Goal: Participate in discussion: Engage in conversation with other users on a specific topic

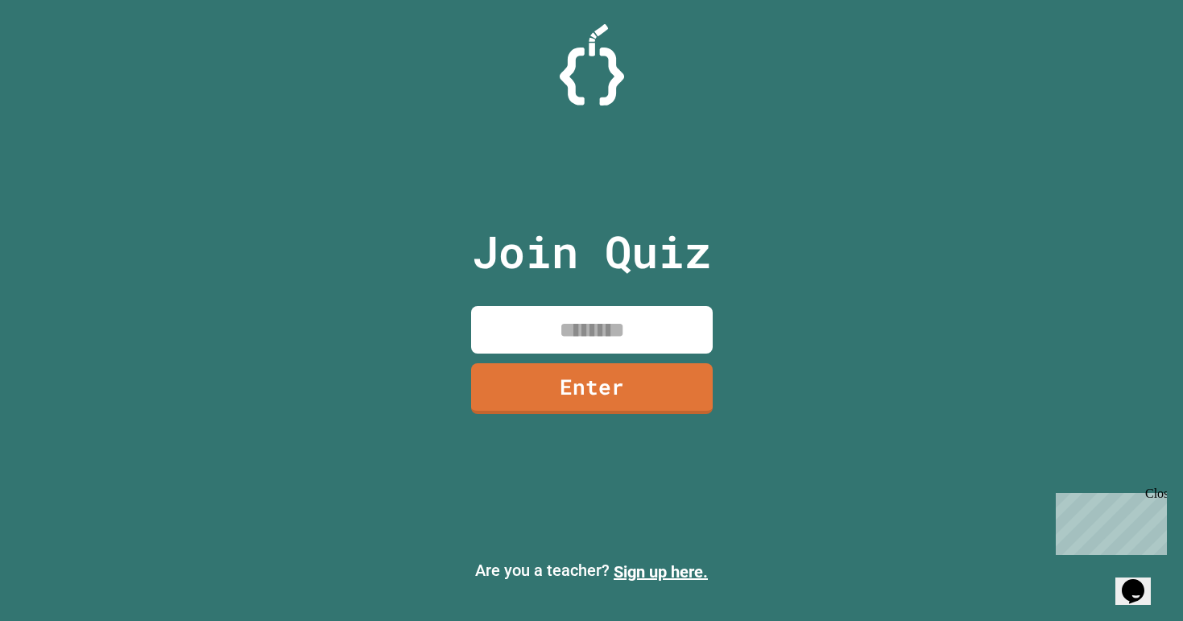
click at [562, 327] on input at bounding box center [592, 330] width 242 height 48
type input "********"
click at [643, 386] on link "Enter" at bounding box center [592, 388] width 242 height 51
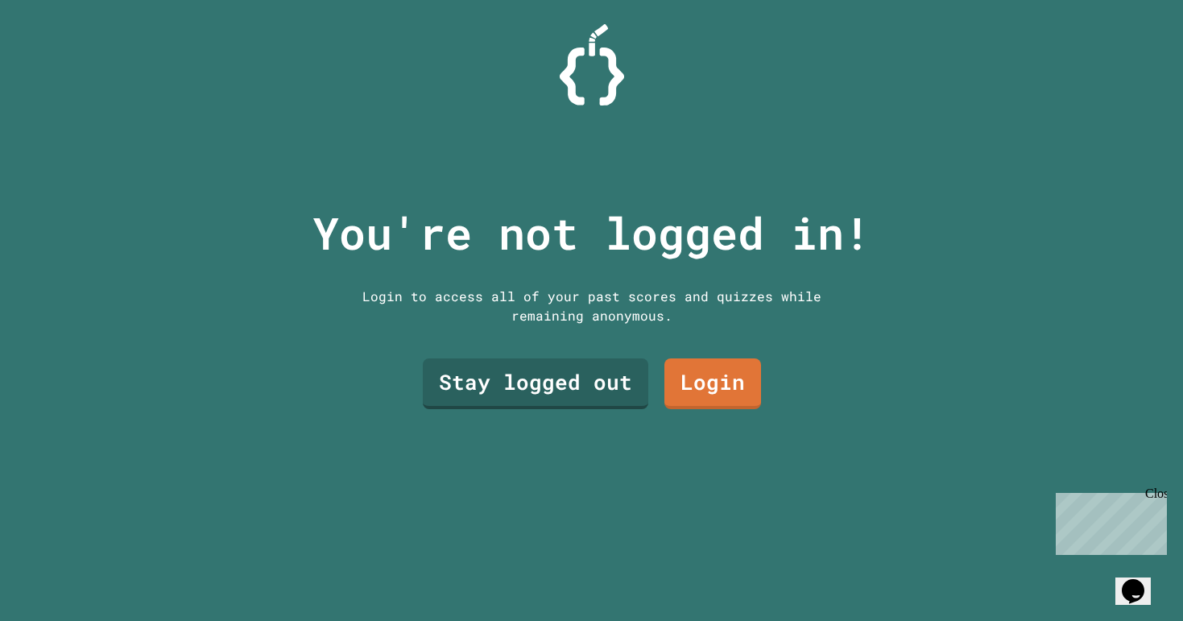
click at [546, 393] on link "Stay logged out" at bounding box center [535, 383] width 225 height 51
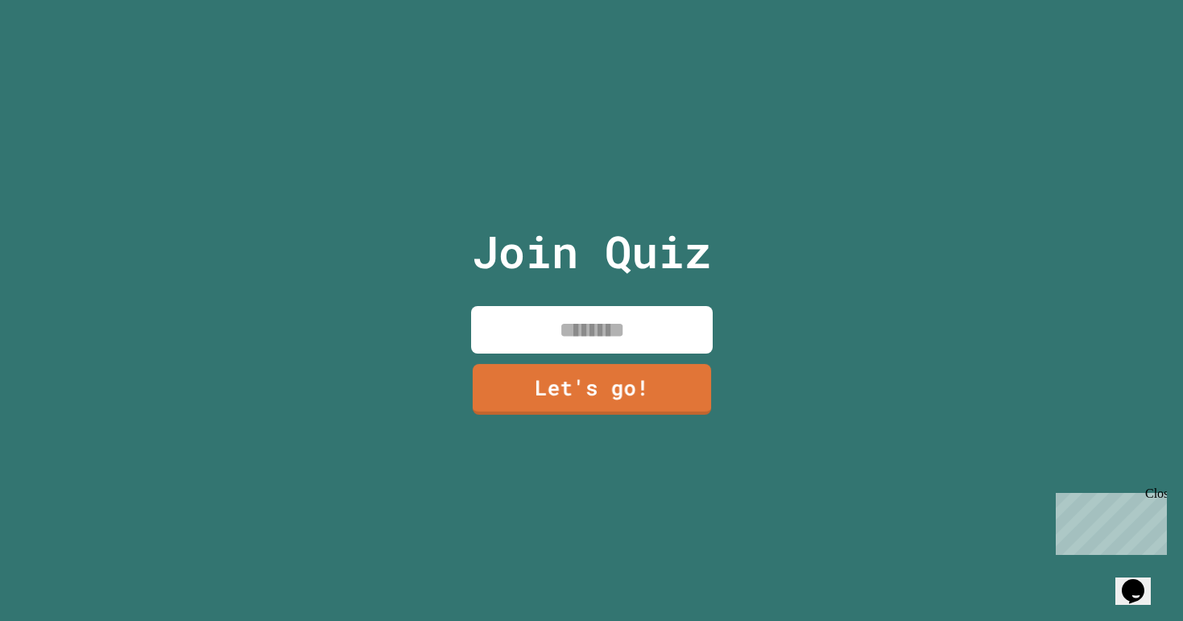
click at [526, 308] on input at bounding box center [592, 330] width 242 height 48
click at [565, 337] on input at bounding box center [592, 330] width 242 height 48
type input "****"
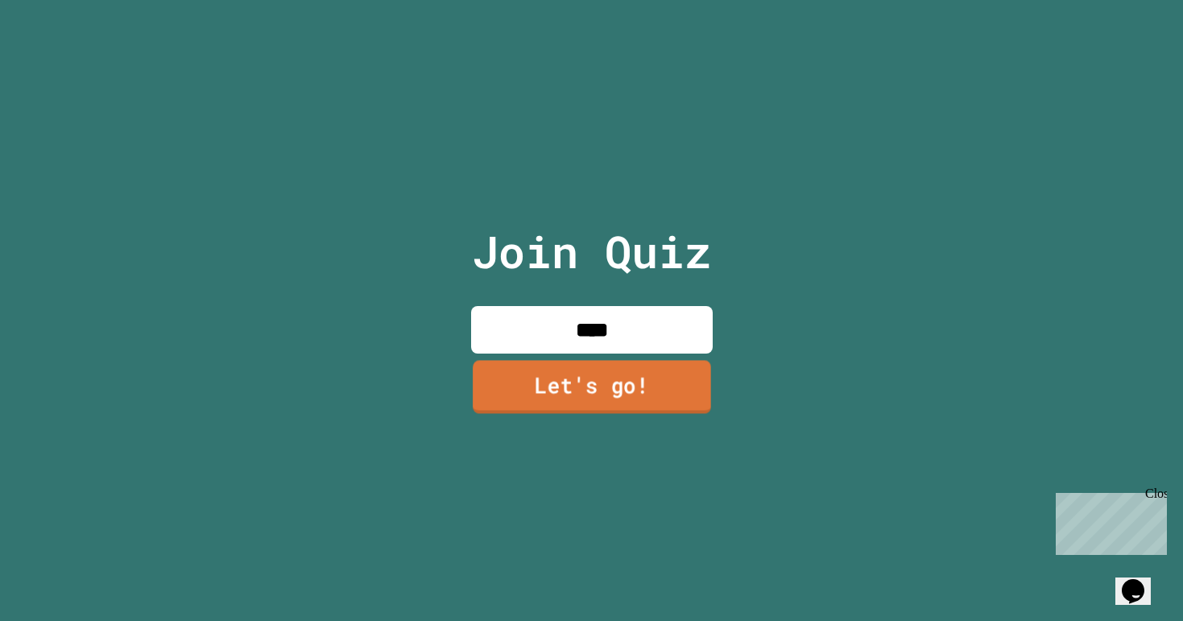
click at [565, 380] on link "Let's go!" at bounding box center [592, 386] width 238 height 53
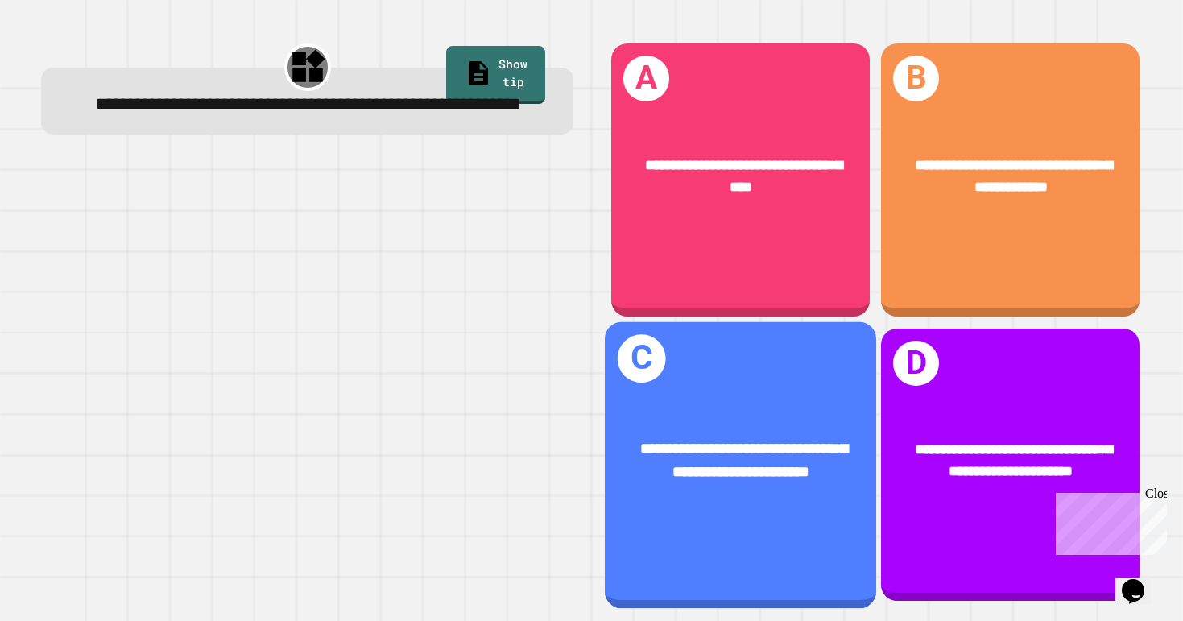
click at [769, 377] on div "**********" at bounding box center [740, 464] width 271 height 287
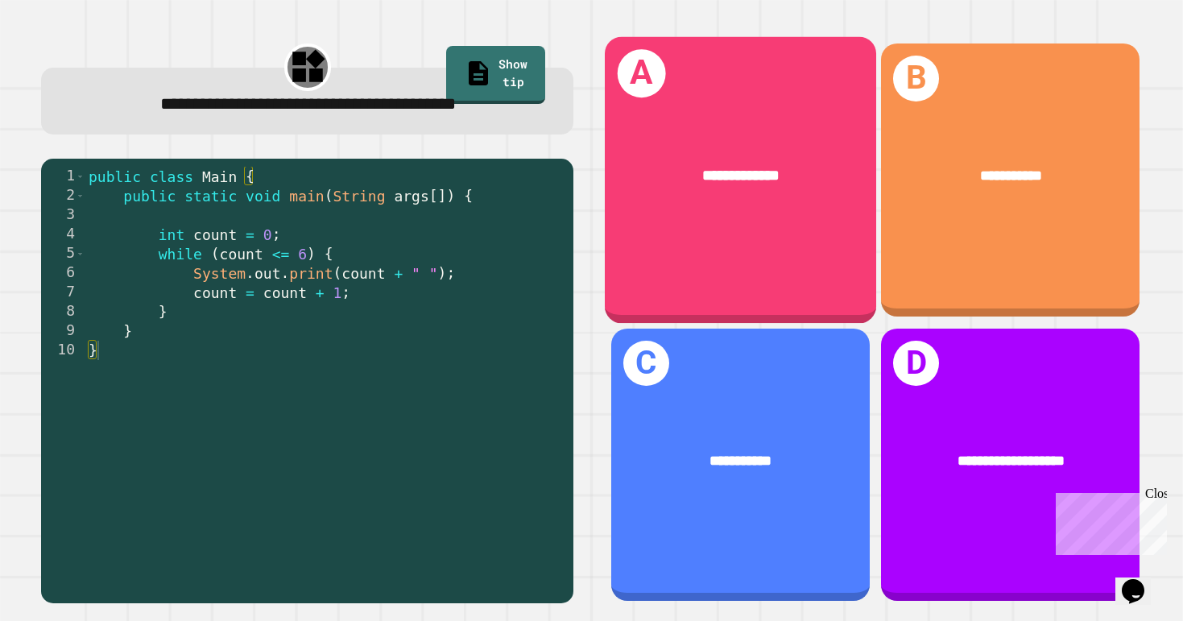
click at [748, 254] on div "**********" at bounding box center [740, 180] width 271 height 287
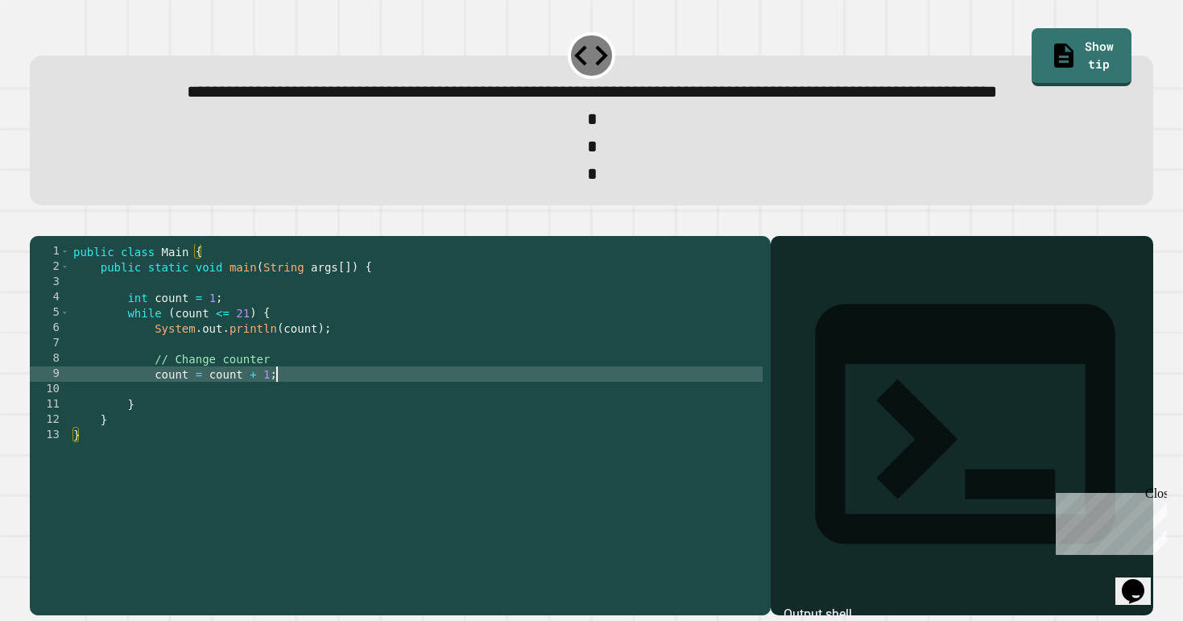
click at [300, 431] on div "public class Main { public static void main ( String args [ ]) { int count = 1 …" at bounding box center [416, 404] width 693 height 321
click at [307, 419] on div "public class Main { public static void main ( String args [ ]) { int count = 1 …" at bounding box center [416, 404] width 693 height 321
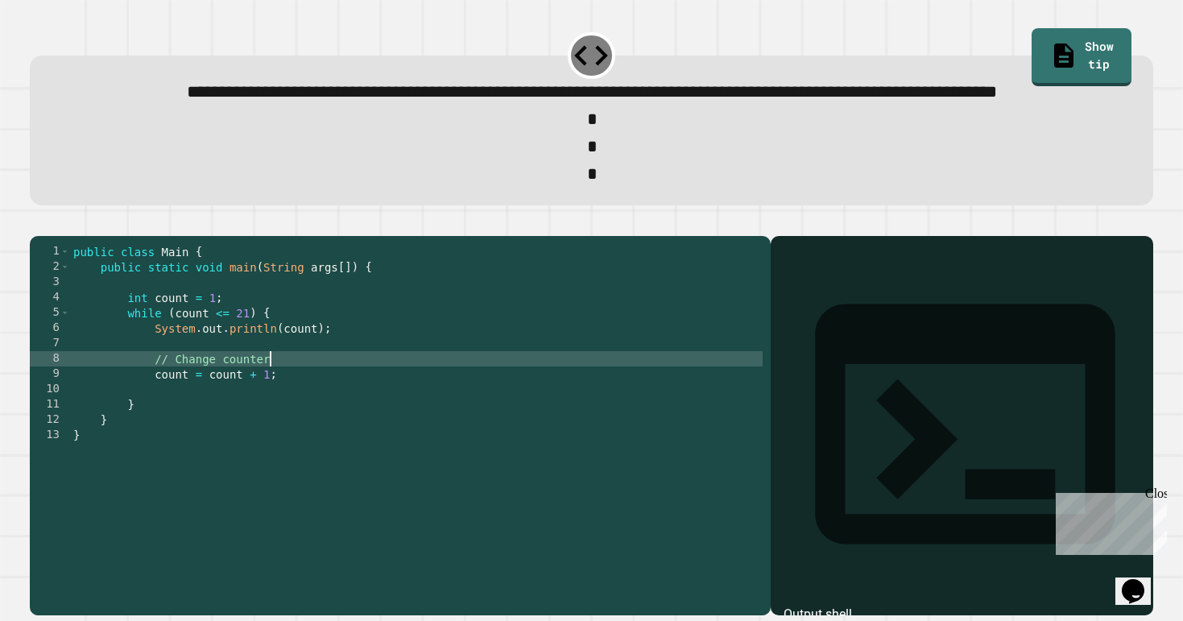
click at [321, 383] on div "public class Main { public static void main ( String args [ ]) { int count = 1 …" at bounding box center [416, 404] width 693 height 321
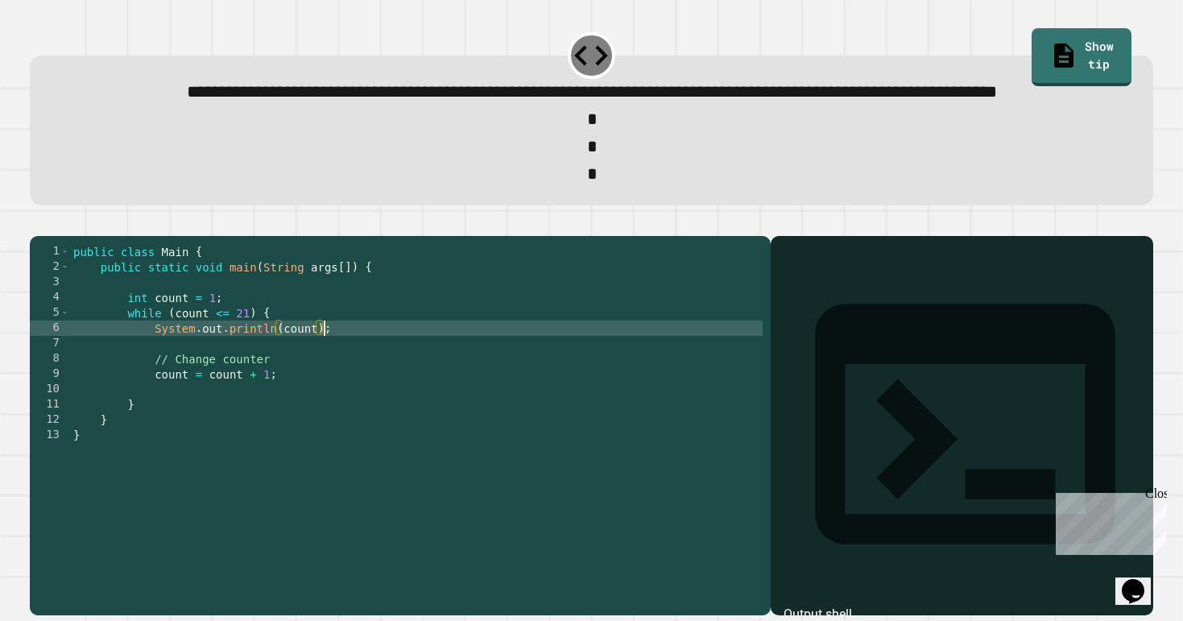
click at [321, 433] on div "public class Main { public static void main ( String args [ ]) { int count = 1 …" at bounding box center [416, 404] width 693 height 321
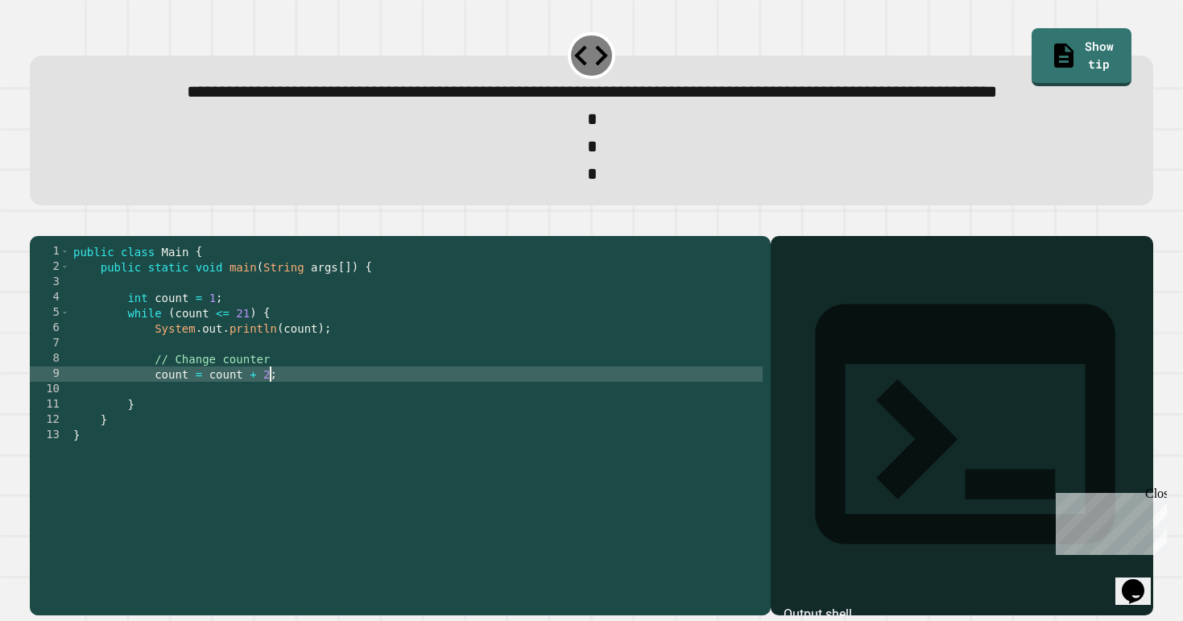
scroll to position [0, 14]
type textarea "**********"
click at [38, 223] on icon "button" at bounding box center [38, 223] width 0 height 0
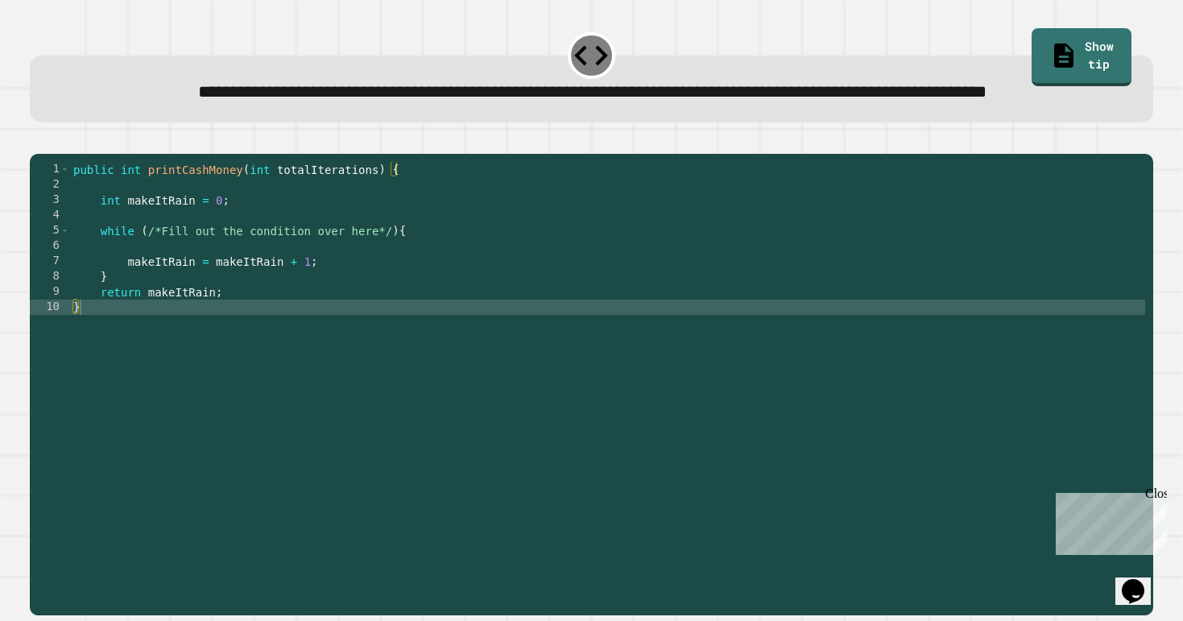
click at [514, 290] on div "public int printCashMoney ( int totalIterations ) { int makeItRain = 0 ; while …" at bounding box center [608, 368] width 1076 height 413
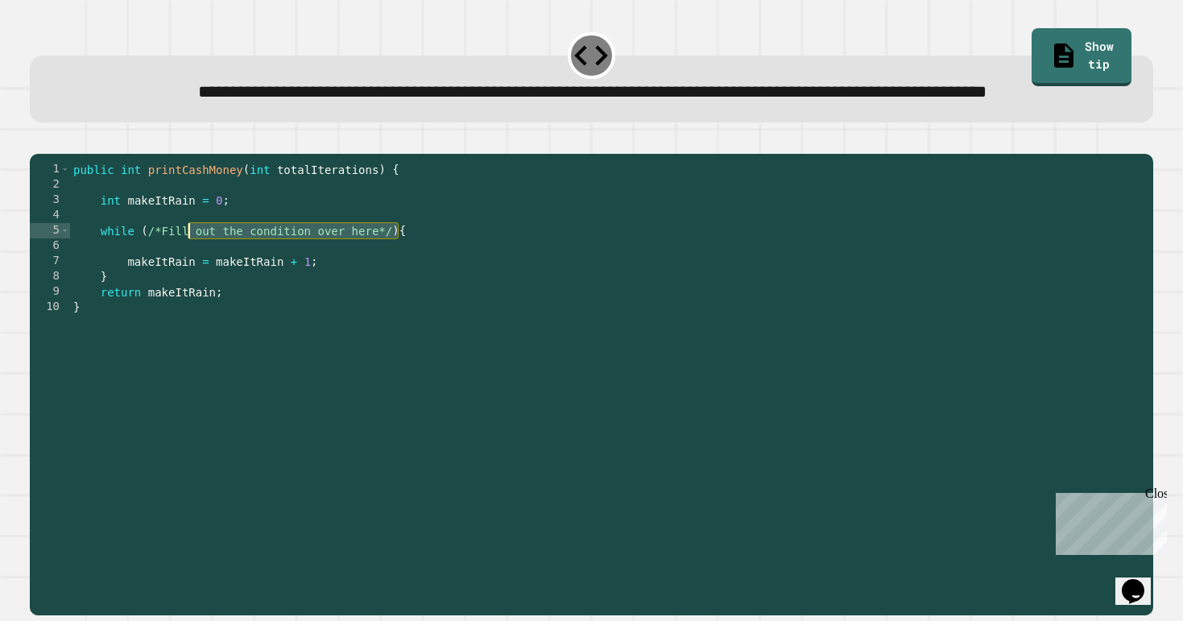
drag, startPoint x: 395, startPoint y: 285, endPoint x: 191, endPoint y: 283, distance: 203.8
click at [191, 283] on div "public int printCashMoney ( int totalIterations ) { int makeItRain = 0 ; while …" at bounding box center [608, 368] width 1076 height 413
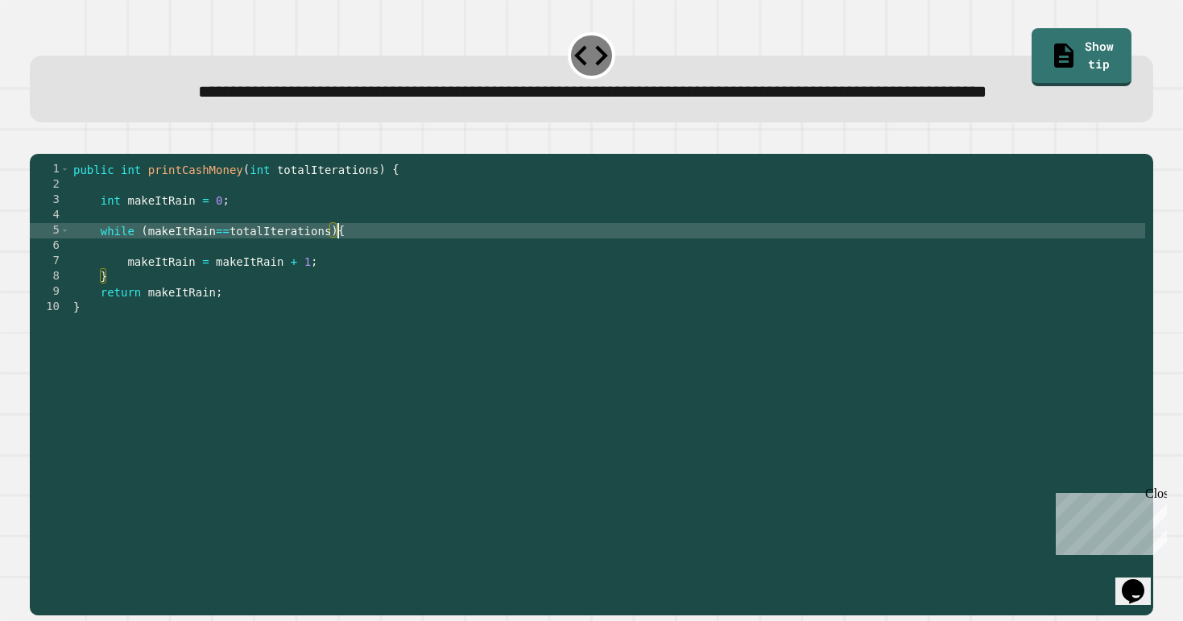
scroll to position [0, 19]
click at [53, 156] on icon "button" at bounding box center [48, 150] width 9 height 11
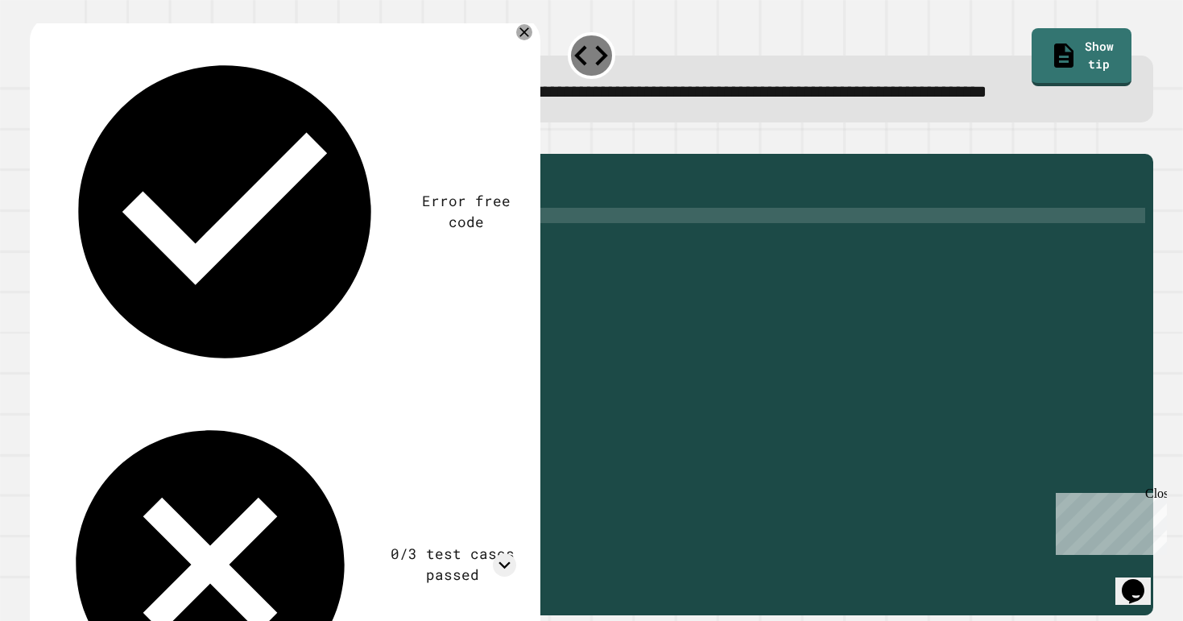
scroll to position [0, 1]
click at [196, 273] on div "public int printCashMoney ( int totalIterations ) { int makeItRain = 0 ; while …" at bounding box center [608, 368] width 1076 height 413
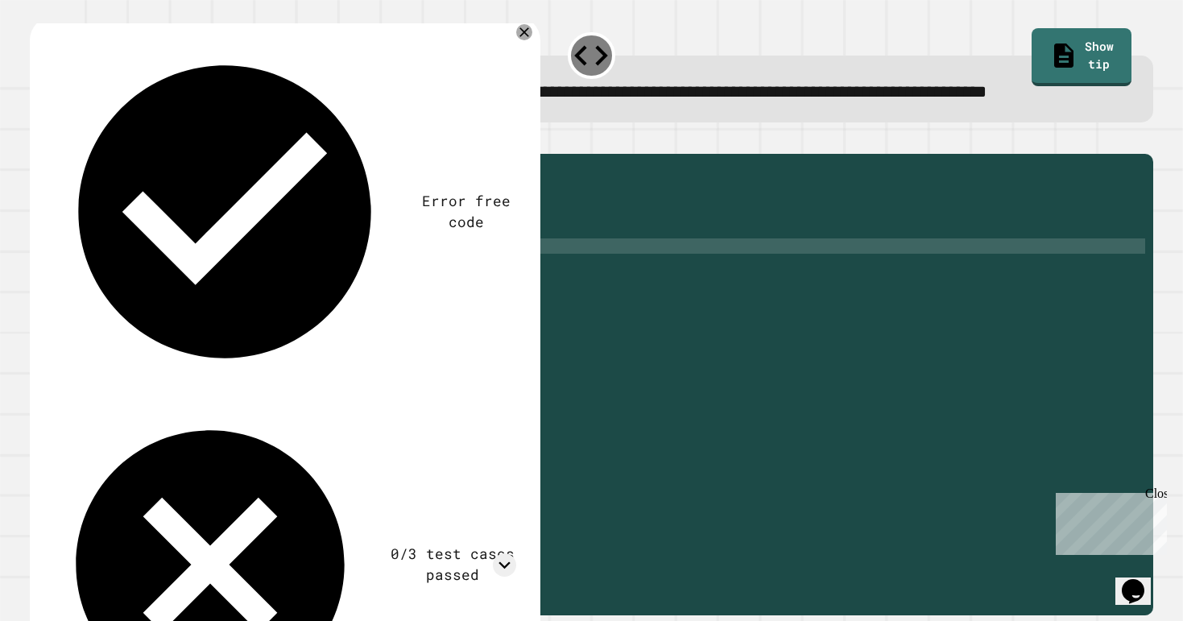
click at [254, 300] on div "public int printCashMoney ( int totalIterations ) { int makeItRain = 0 ; while …" at bounding box center [608, 368] width 1076 height 413
click at [246, 283] on div "public int printCashMoney ( int totalIterations ) { int makeItRain = 0 ; while …" at bounding box center [608, 368] width 1076 height 413
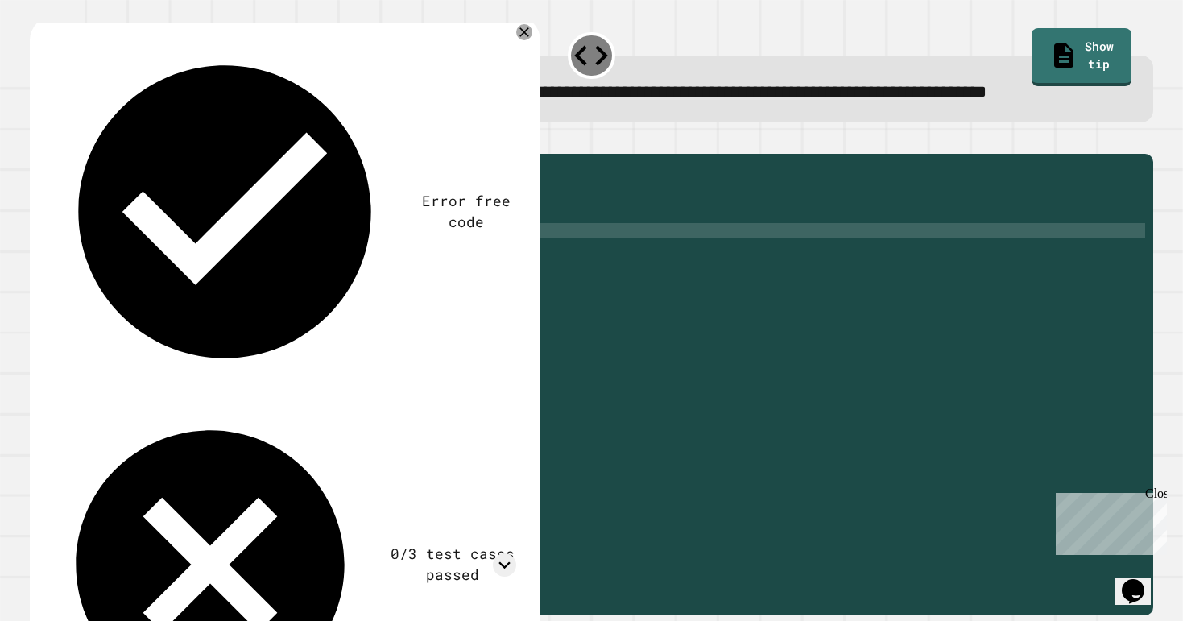
click at [228, 283] on div "public int printCashMoney ( int totalIterations ) { int makeItRain = 0 ; while …" at bounding box center [608, 368] width 1076 height 413
click at [527, 42] on icon at bounding box center [524, 32] width 19 height 19
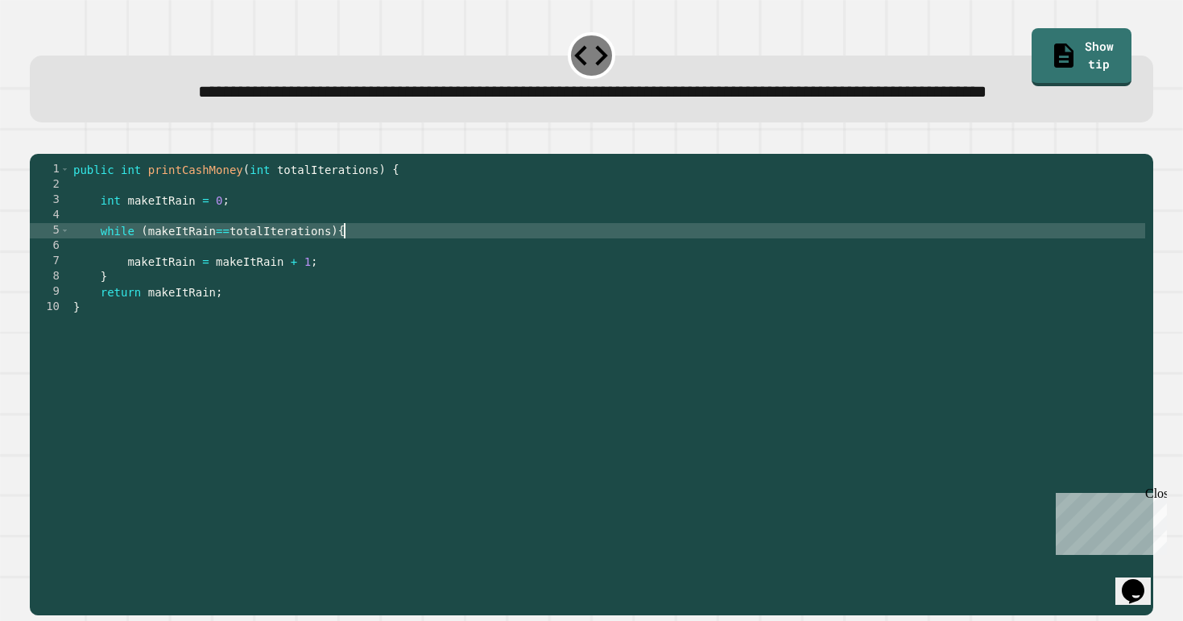
click at [387, 290] on div "public int printCashMoney ( int totalIterations ) { int makeItRain = 0 ; while …" at bounding box center [608, 368] width 1076 height 413
click at [292, 285] on div "public int printCashMoney ( int totalIterations ) { int makeItRain = 0 ; while …" at bounding box center [608, 368] width 1076 height 413
click at [296, 285] on div "public int printCashMoney ( int totalIterations ) { int makeItRain = 0 ; while …" at bounding box center [608, 368] width 1076 height 413
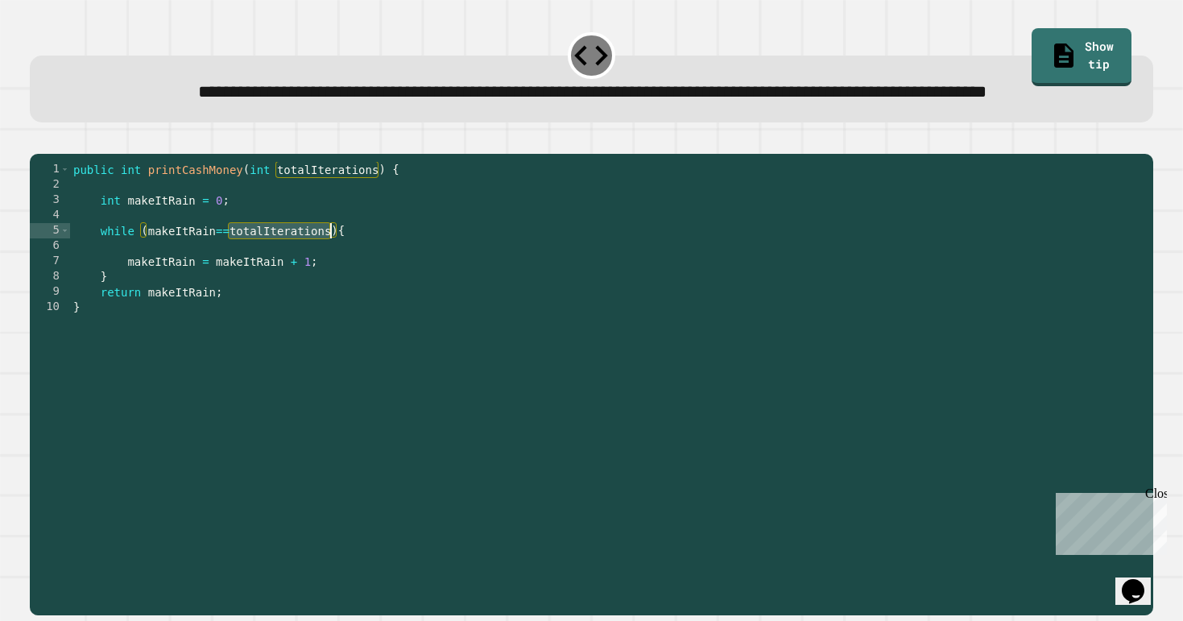
click at [304, 286] on div "public int printCashMoney ( int totalIterations ) { int makeItRain = 0 ; while …" at bounding box center [608, 368] width 1076 height 413
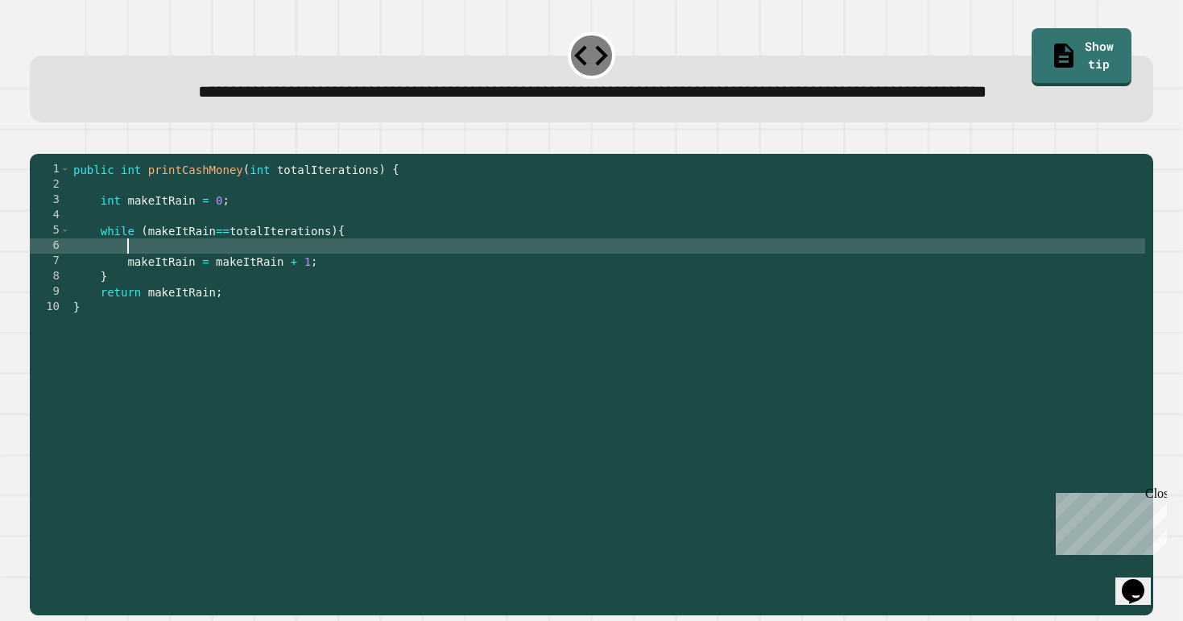
click at [196, 292] on div "public int printCashMoney ( int totalIterations ) { int makeItRain = 0 ; while …" at bounding box center [608, 368] width 1076 height 413
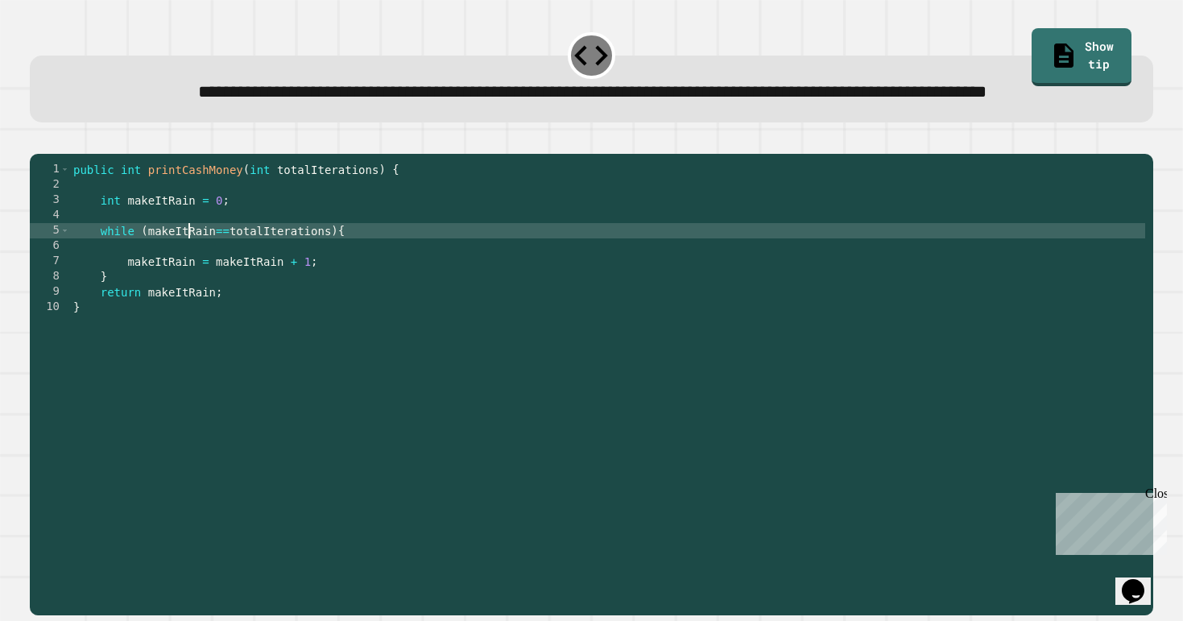
click at [190, 287] on div "public int printCashMoney ( int totalIterations ) { int makeItRain = 0 ; while …" at bounding box center [608, 368] width 1076 height 413
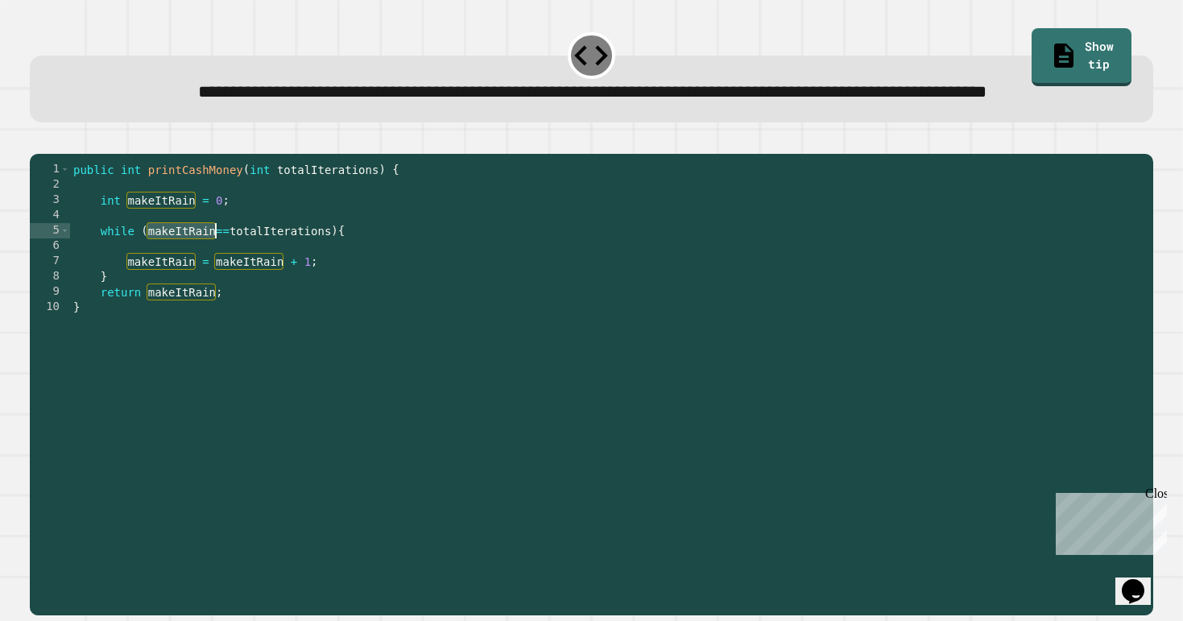
click at [250, 287] on div "public int printCashMoney ( int totalIterations ) { int makeItRain = 0 ; while …" at bounding box center [608, 368] width 1076 height 413
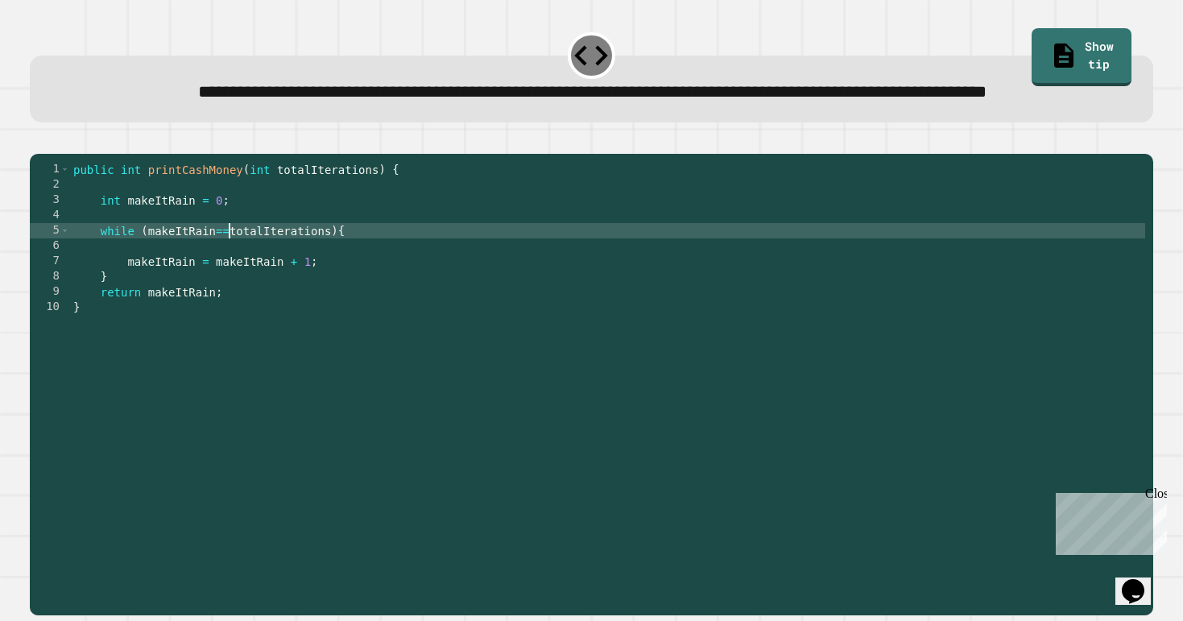
click at [230, 286] on div "public int printCashMoney ( int totalIterations ) { int makeItRain = 0 ; while …" at bounding box center [608, 368] width 1076 height 413
click at [38, 141] on button "button" at bounding box center [38, 141] width 0 height 0
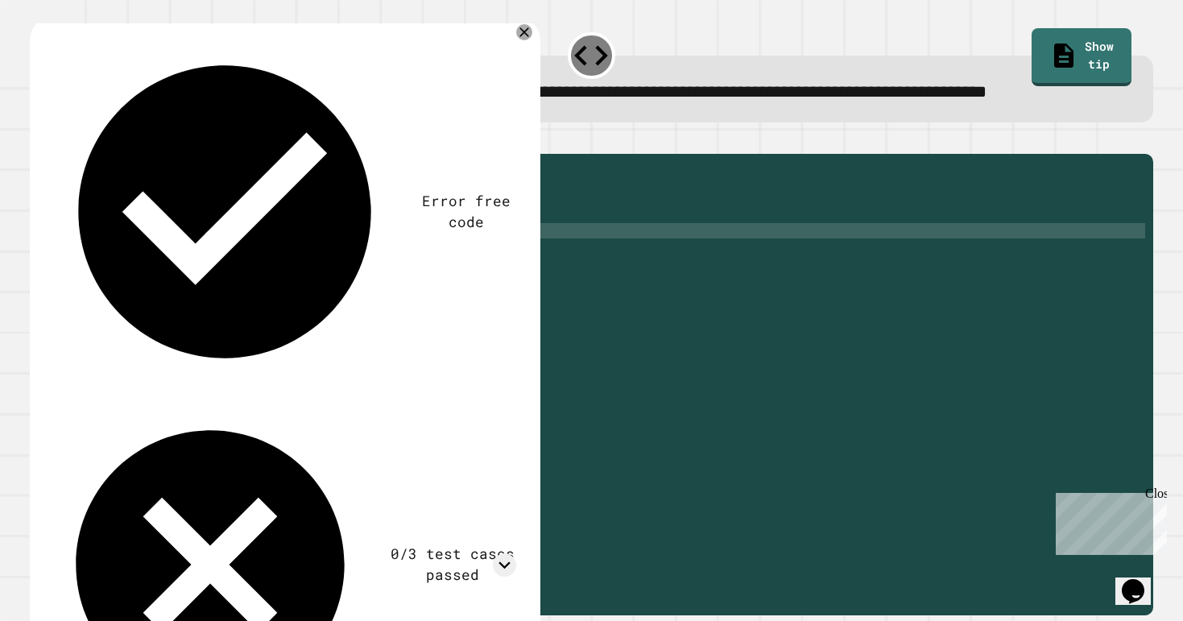
click at [228, 288] on div "public int printCashMoney ( int totalIterations ) { int makeItRain = 0 ; while …" at bounding box center [608, 368] width 1076 height 413
type textarea "**********"
click at [38, 141] on icon "button" at bounding box center [38, 141] width 0 height 0
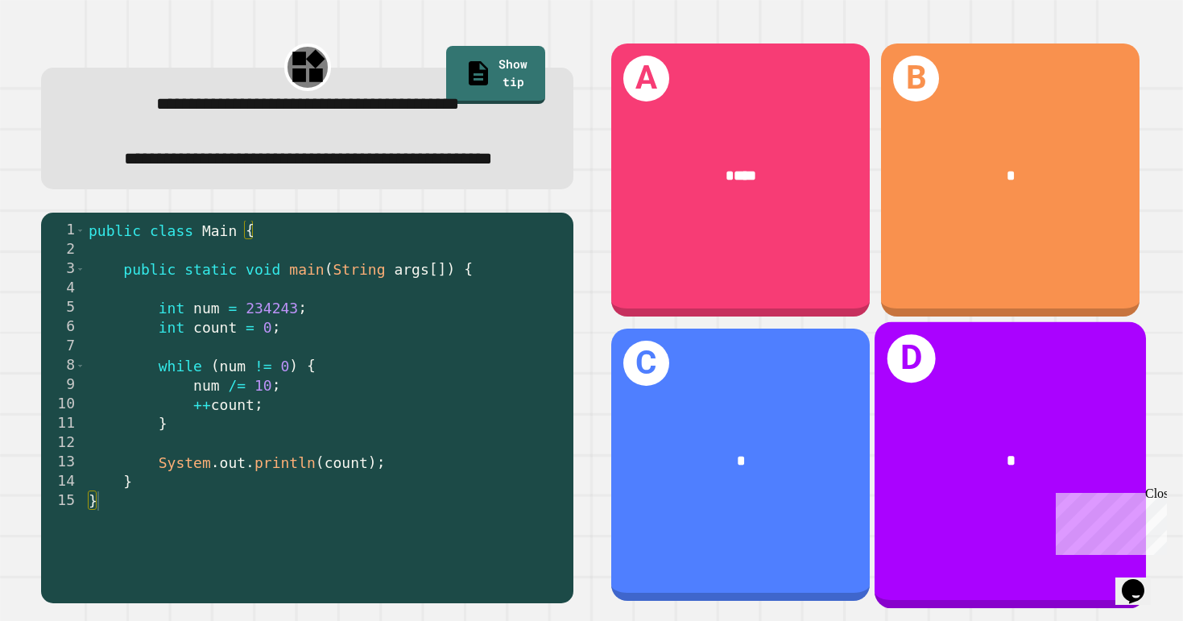
click at [1005, 402] on div "D *" at bounding box center [1010, 464] width 271 height 287
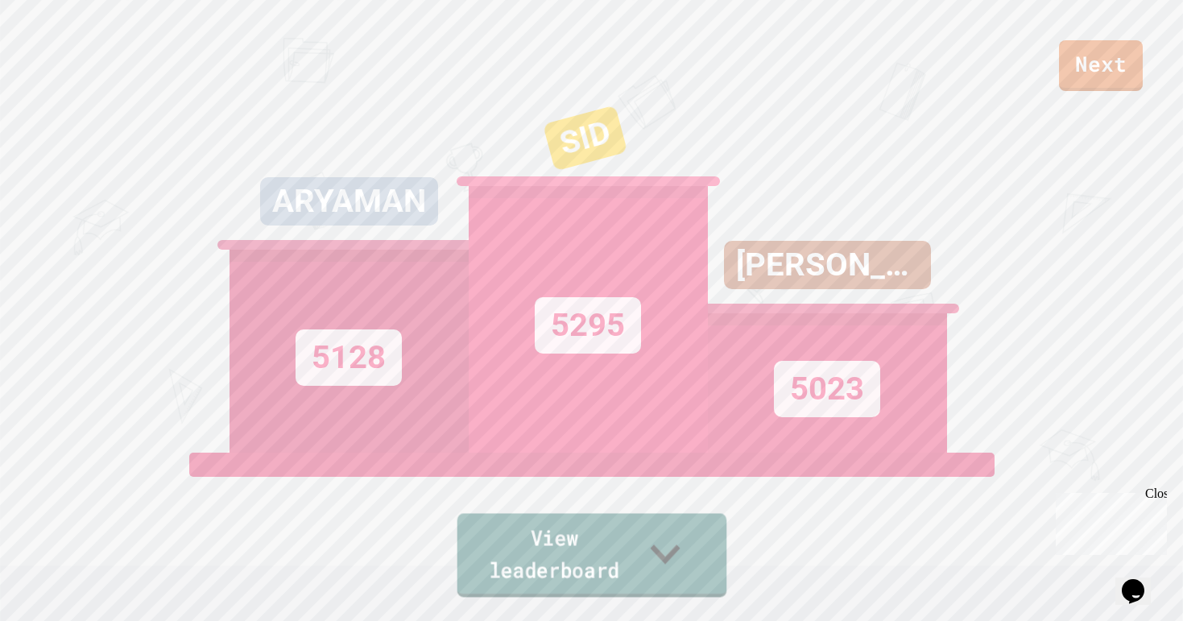
click at [519, 563] on link "View leaderboard" at bounding box center [592, 555] width 270 height 84
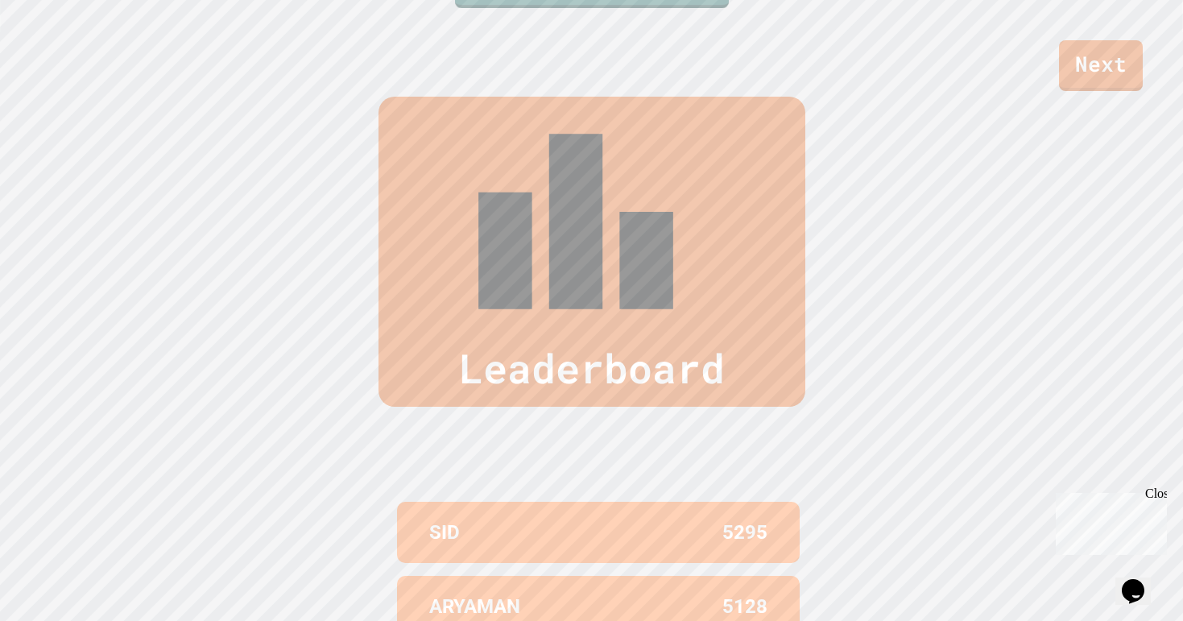
scroll to position [621, 0]
